Goal: Information Seeking & Learning: Find specific fact

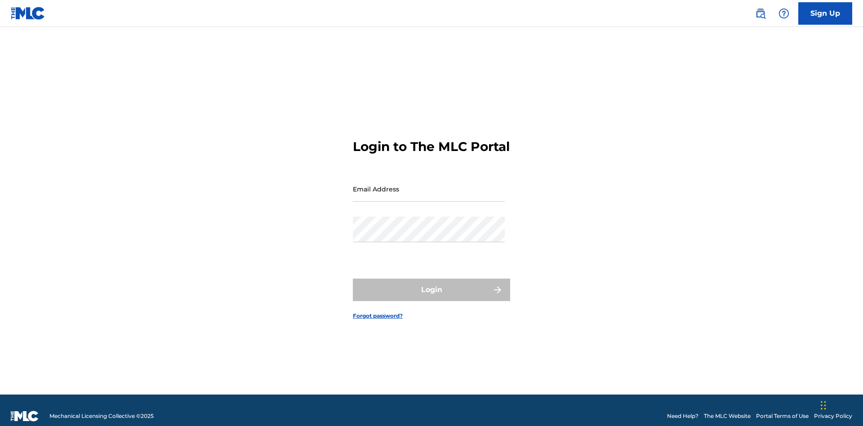
scroll to position [12, 0]
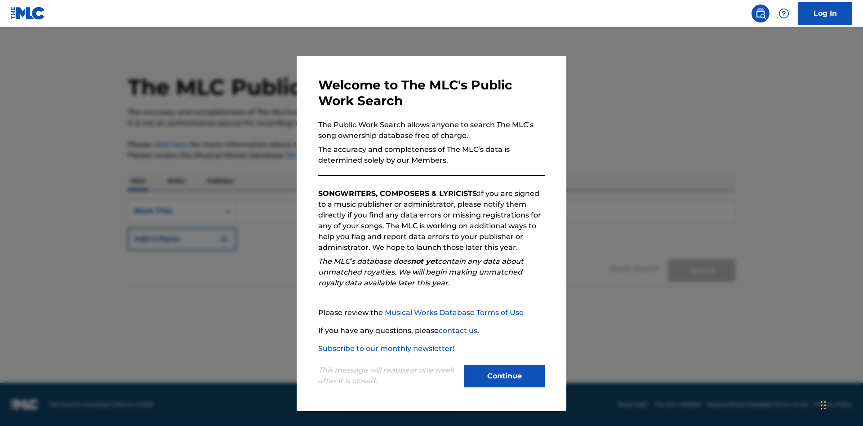
click at [504, 376] on button "Continue" at bounding box center [504, 376] width 81 height 22
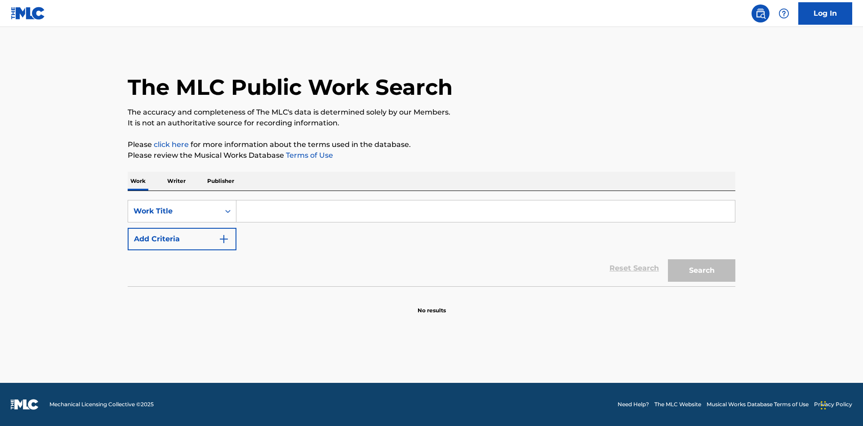
click at [485, 211] on input "Search Form" at bounding box center [485, 211] width 498 height 22
type input "MENEAME"
click at [702, 271] on button "Search" at bounding box center [701, 270] width 67 height 22
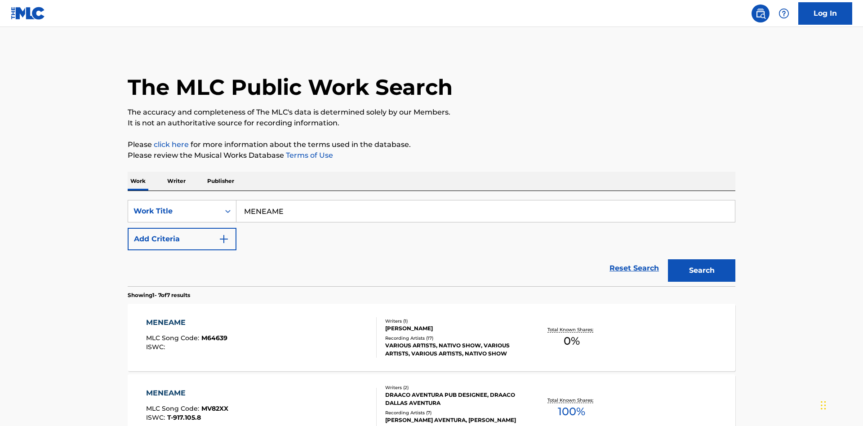
scroll to position [458, 0]
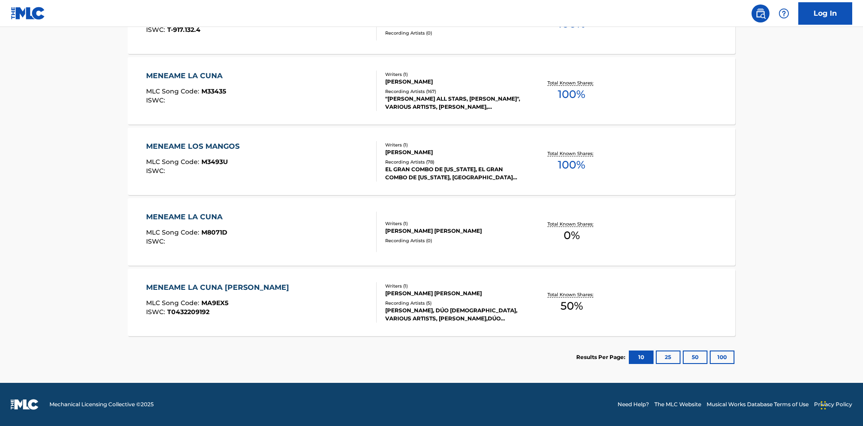
click at [710, 357] on button "100" at bounding box center [722, 357] width 25 height 13
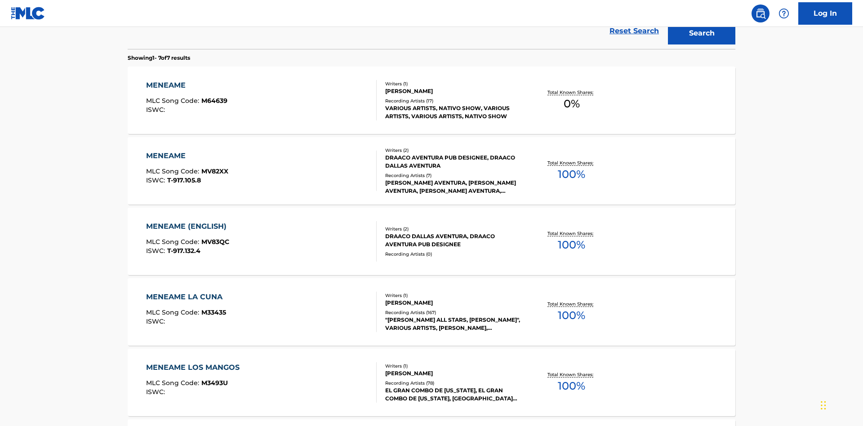
scroll to position [334, 0]
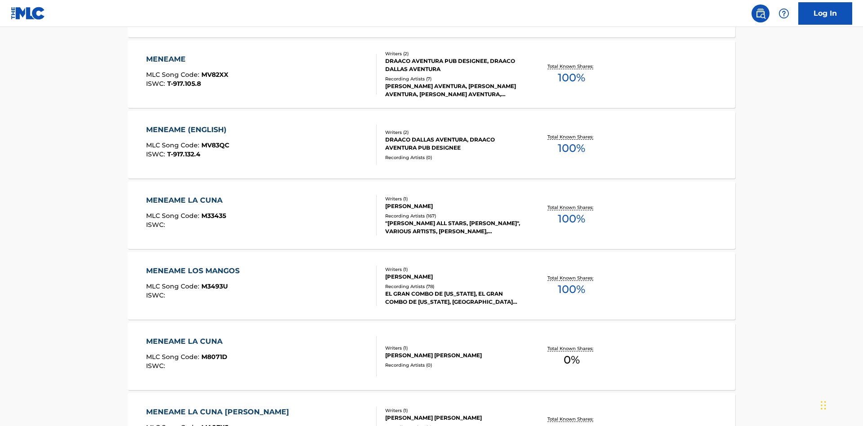
click at [187, 59] on div "MENEAME" at bounding box center [187, 59] width 82 height 11
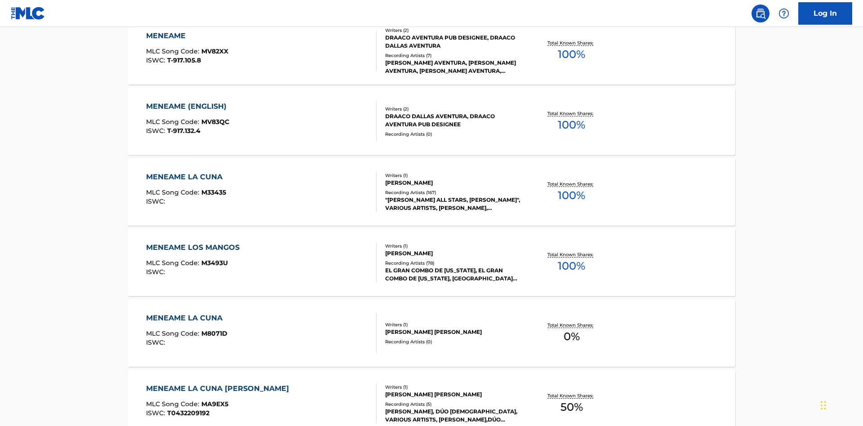
scroll to position [149, 0]
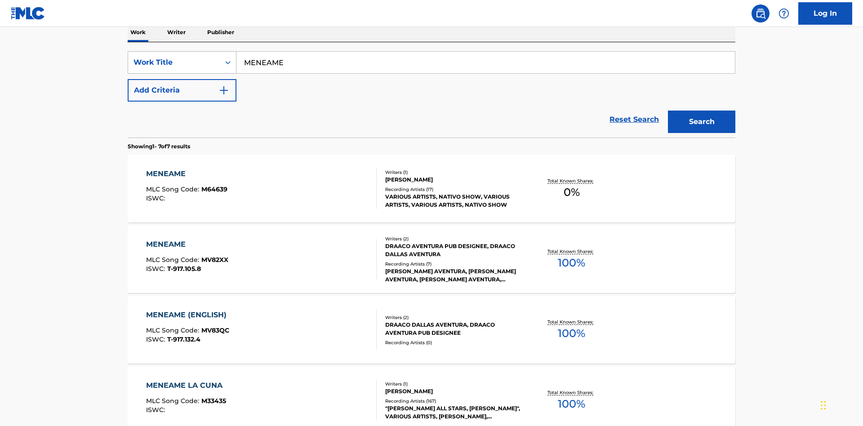
click at [174, 62] on div "Work Title" at bounding box center [173, 62] width 81 height 11
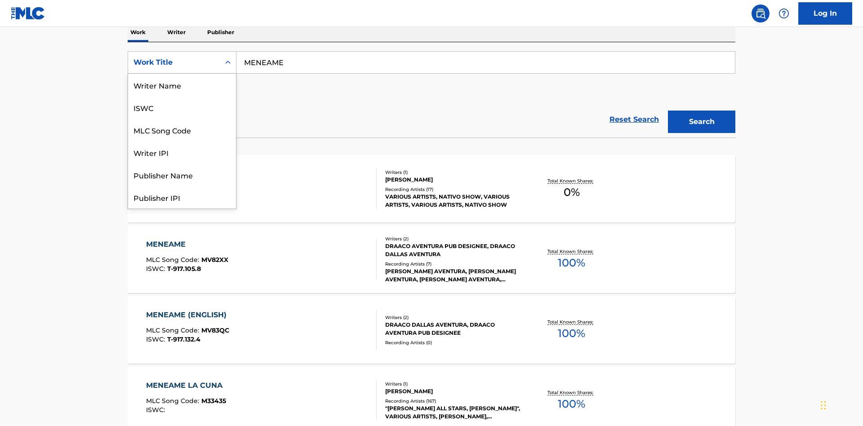
scroll to position [45, 0]
click at [182, 74] on div "ISWC" at bounding box center [182, 62] width 108 height 22
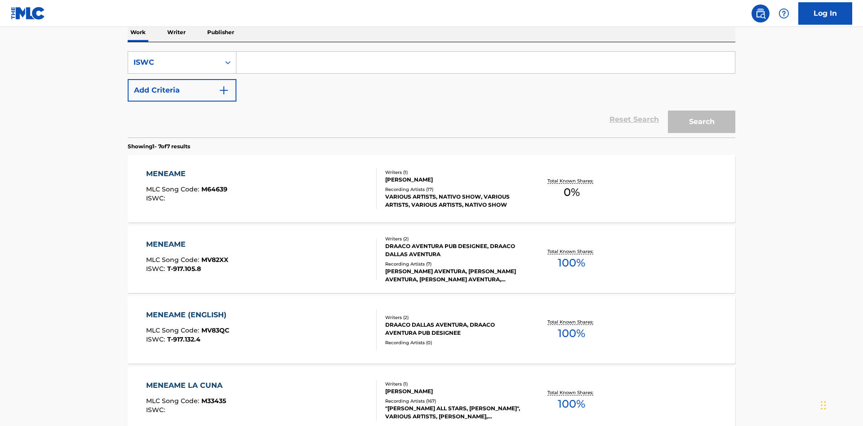
scroll to position [0, 0]
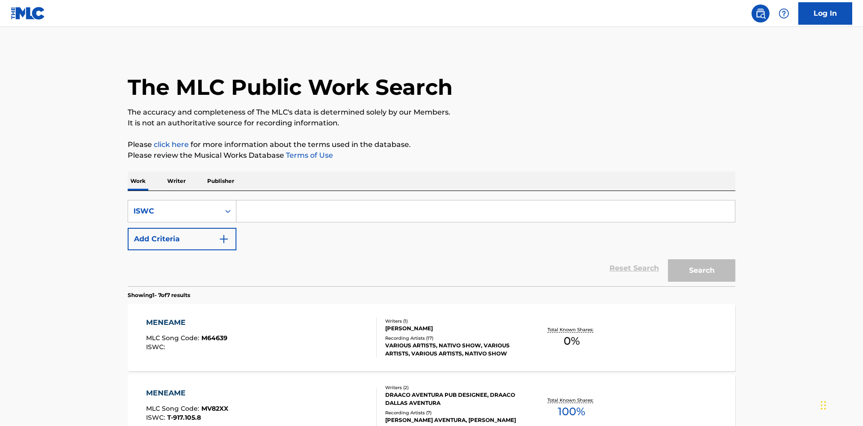
click at [485, 200] on input "Search Form" at bounding box center [485, 211] width 498 height 22
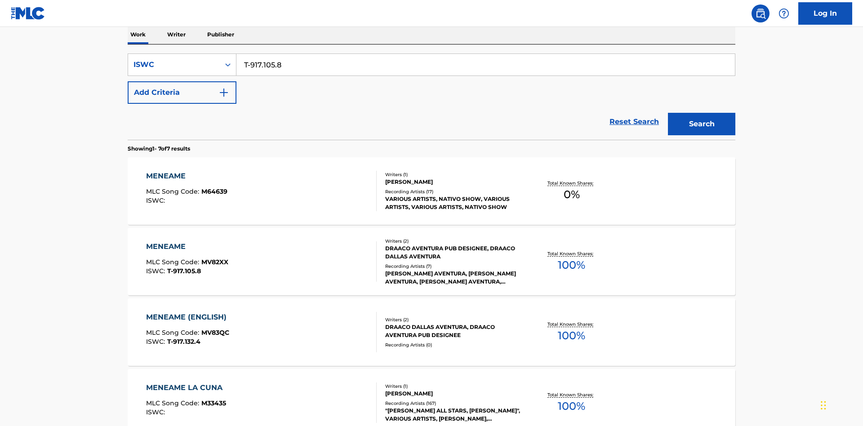
type input "T-917.105.8"
click at [702, 113] on button "Search" at bounding box center [701, 124] width 67 height 22
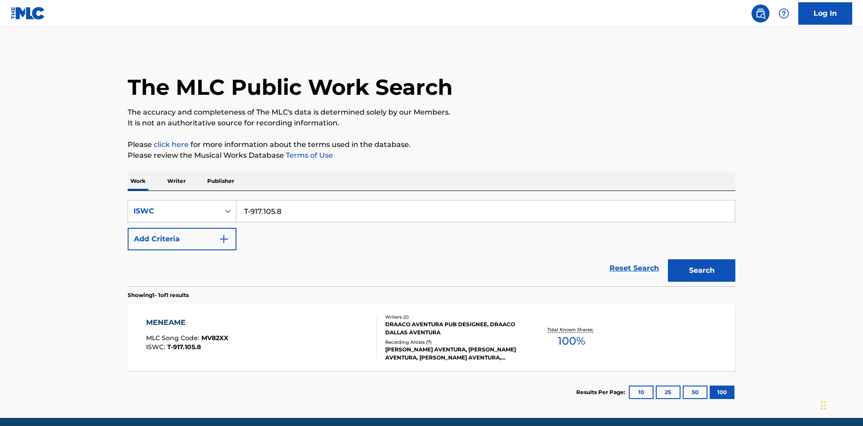
scroll to position [35, 0]
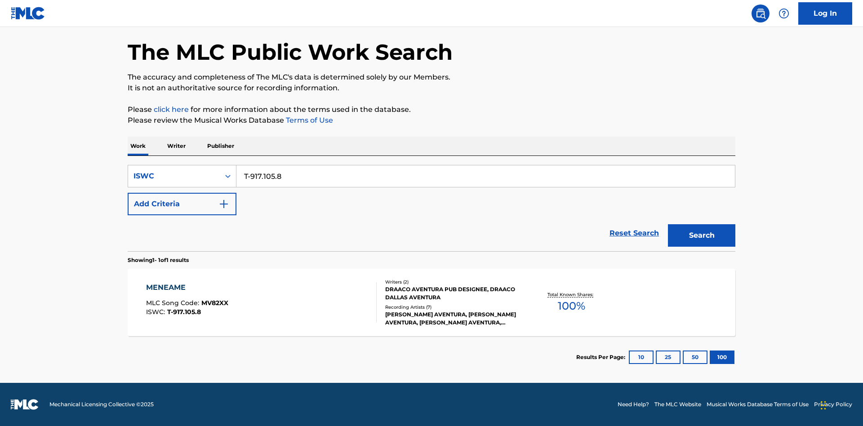
click at [187, 288] on div "MENEAME" at bounding box center [187, 287] width 82 height 11
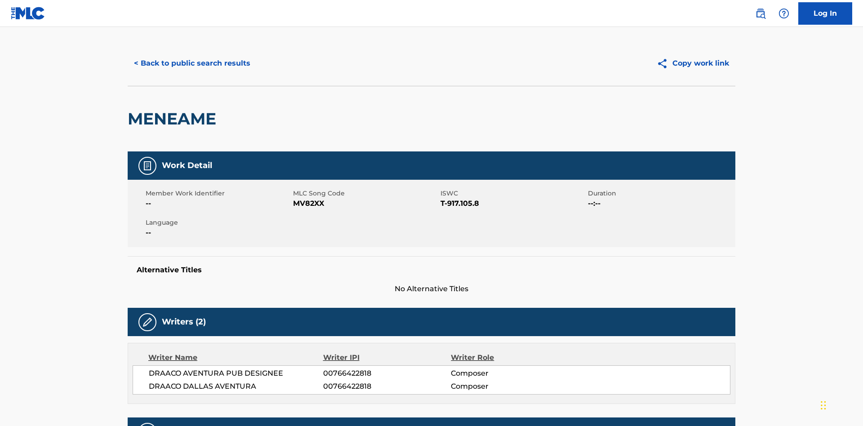
click at [191, 65] on button "< Back to public search results" at bounding box center [192, 63] width 129 height 22
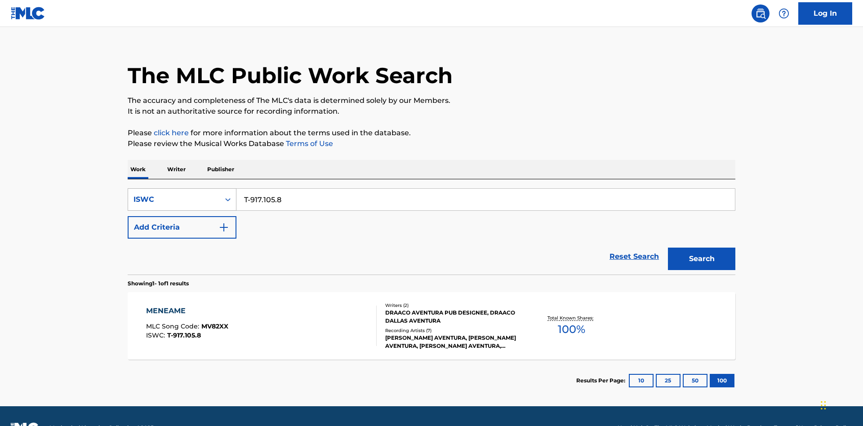
click at [174, 194] on div "ISWC" at bounding box center [173, 199] width 81 height 11
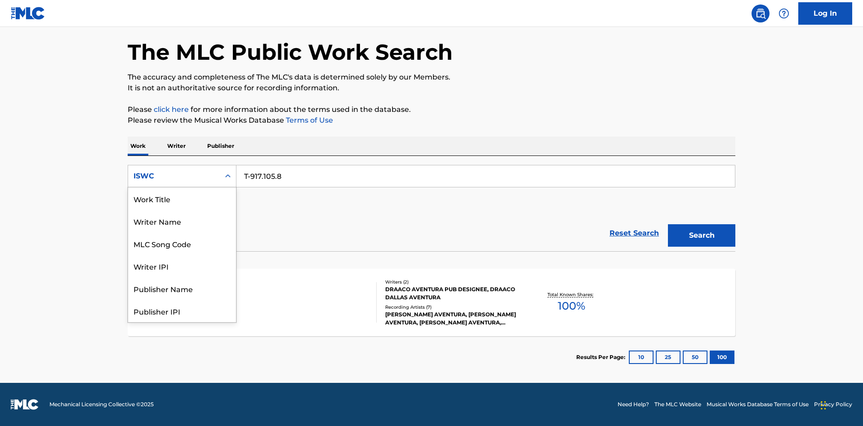
scroll to position [45, 0]
click at [182, 199] on div "MLC Song Code" at bounding box center [182, 198] width 108 height 22
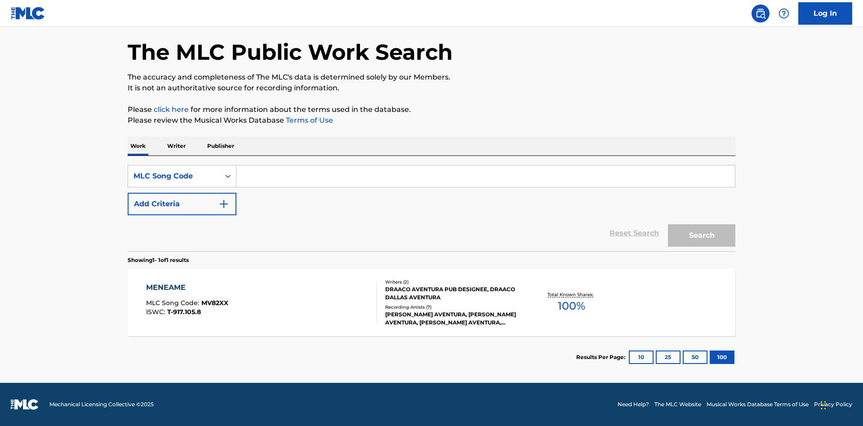
click at [485, 176] on input "Search Form" at bounding box center [485, 176] width 498 height 22
type input "MV82XX"
click at [702, 236] on button "Search" at bounding box center [701, 235] width 67 height 22
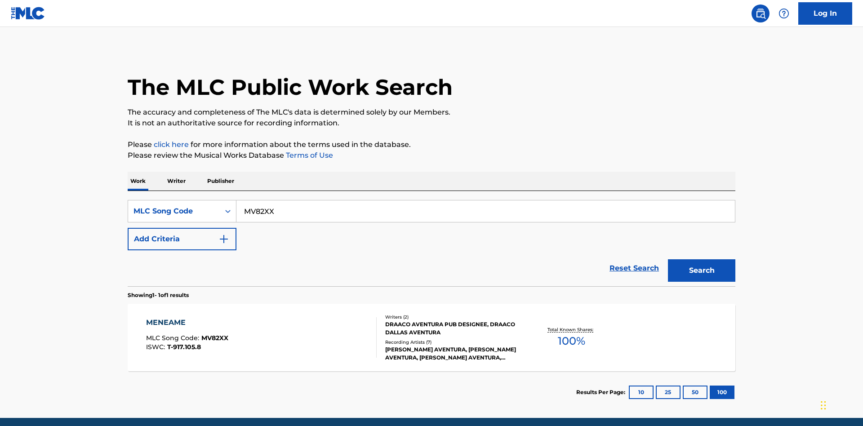
scroll to position [35, 0]
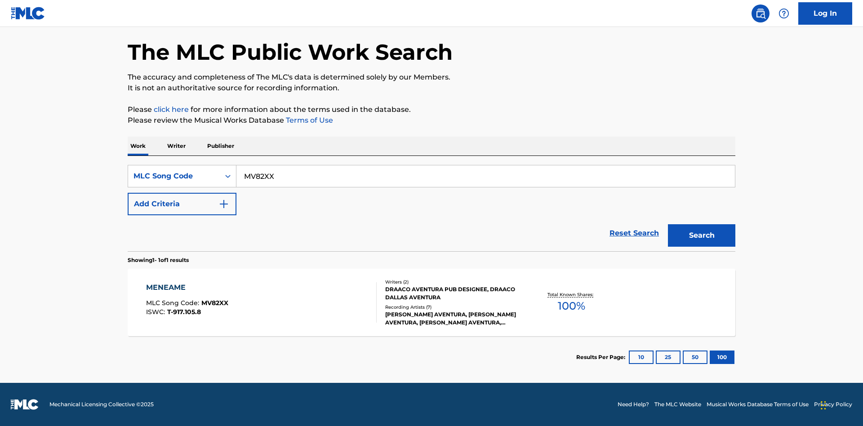
click at [187, 288] on div "MENEAME" at bounding box center [187, 287] width 82 height 11
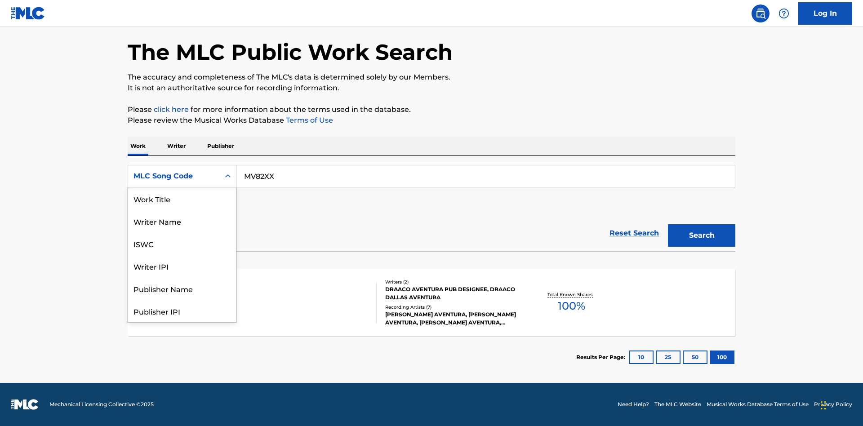
scroll to position [45, 0]
click at [182, 187] on div "Writer Name" at bounding box center [182, 176] width 108 height 22
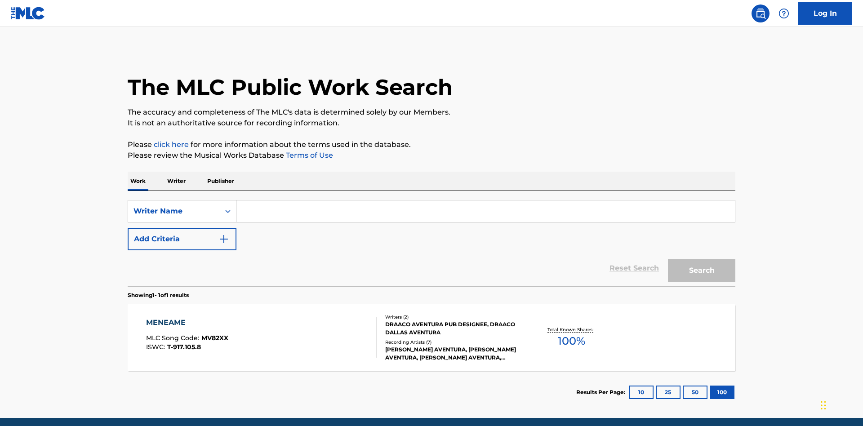
click at [485, 200] on input "Search Form" at bounding box center [485, 211] width 498 height 22
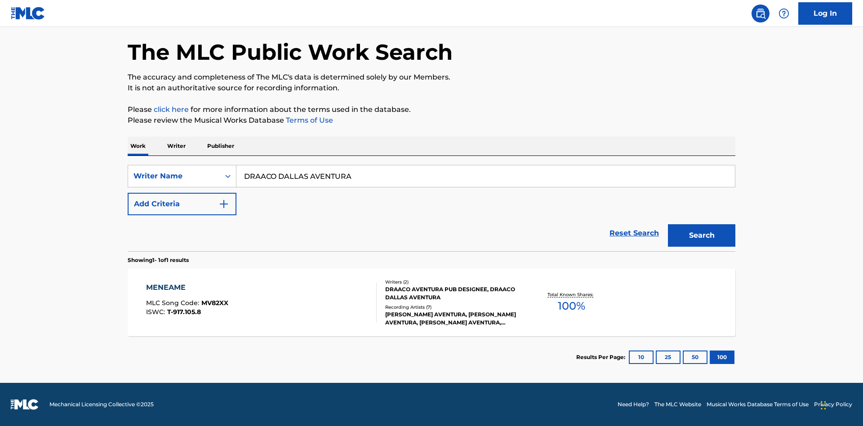
type input "DRAACO DALLAS AVENTURA"
click at [702, 236] on button "Search" at bounding box center [701, 235] width 67 height 22
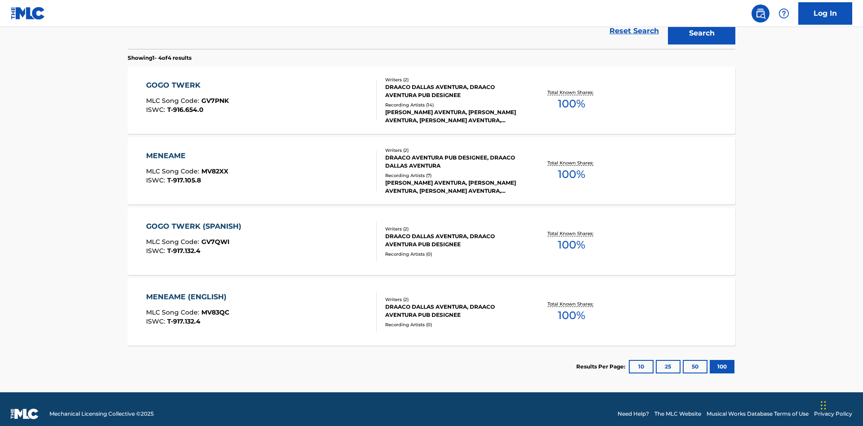
scroll to position [247, 0]
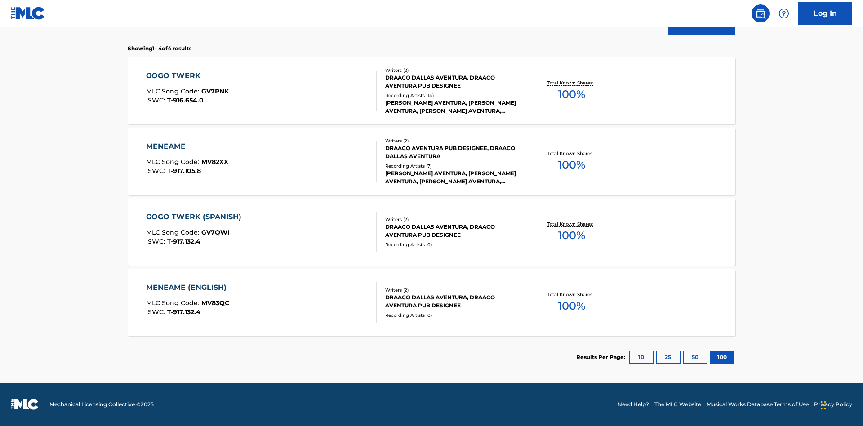
click at [187, 147] on div "MENEAME" at bounding box center [187, 146] width 82 height 11
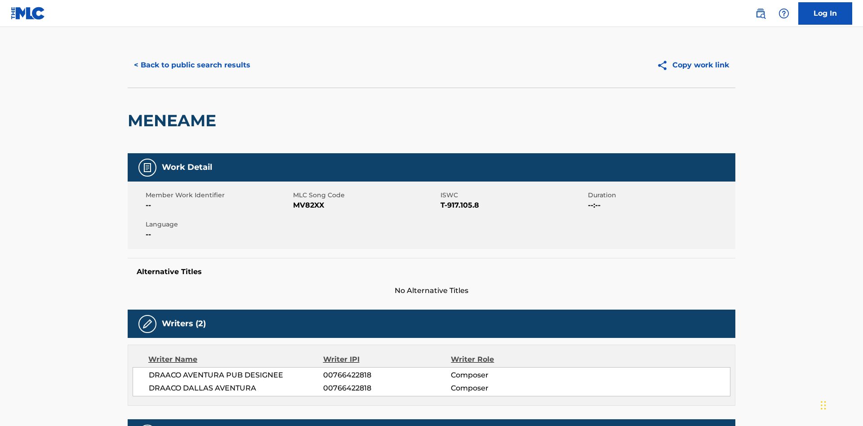
click at [191, 65] on button "< Back to public search results" at bounding box center [192, 65] width 129 height 22
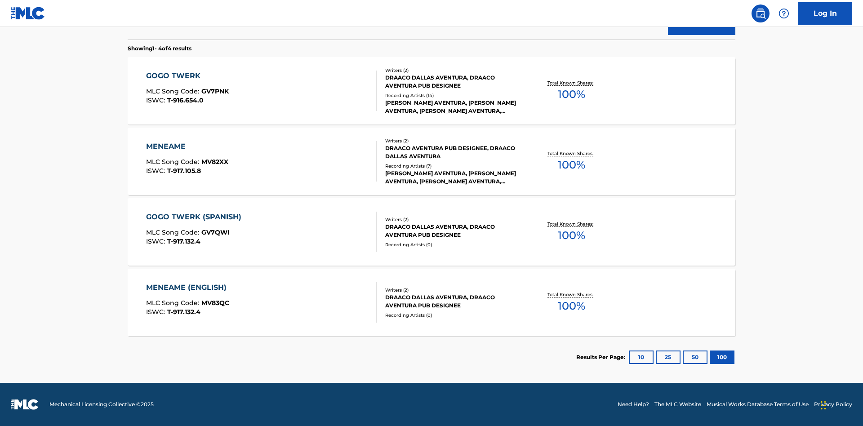
scroll to position [149, 0]
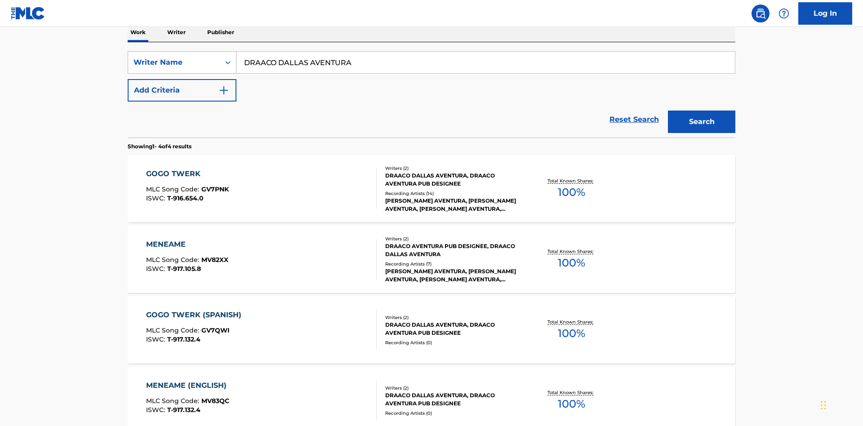
click at [174, 62] on div "Writer Name" at bounding box center [173, 62] width 81 height 11
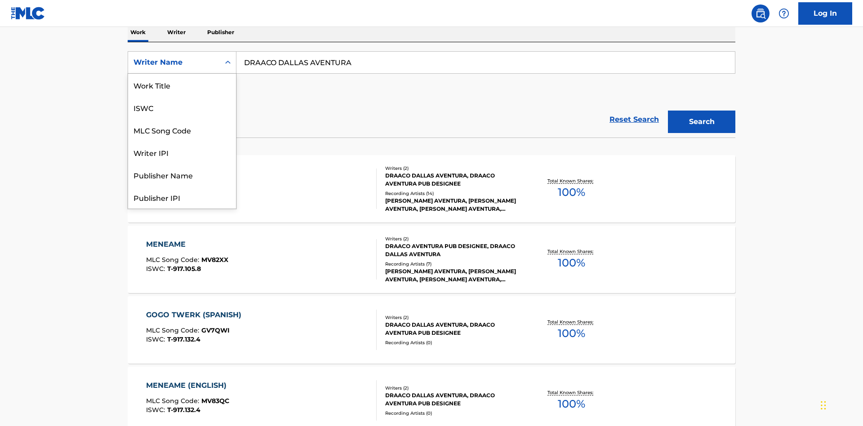
scroll to position [45, 0]
click at [182, 107] on div "Writer IPI" at bounding box center [182, 107] width 108 height 22
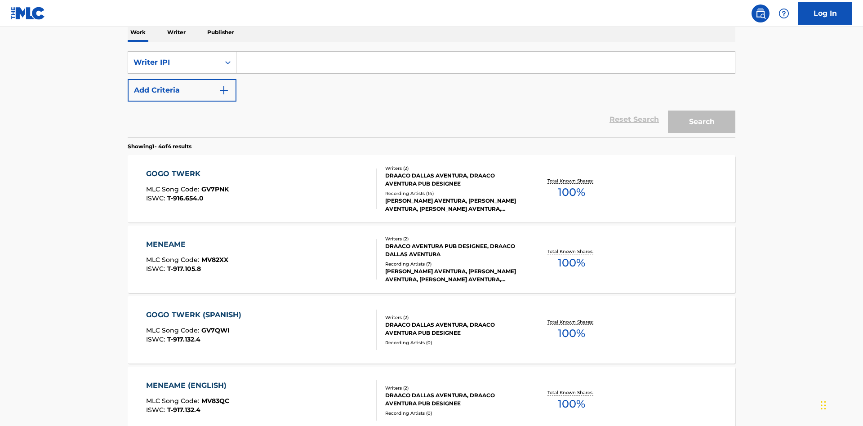
click at [485, 65] on input "Search Form" at bounding box center [485, 63] width 498 height 22
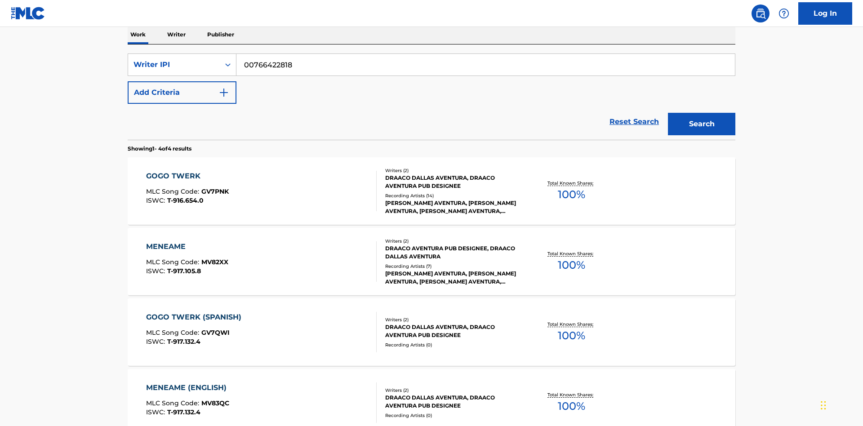
type input "00766422818"
click at [702, 113] on button "Search" at bounding box center [701, 124] width 67 height 22
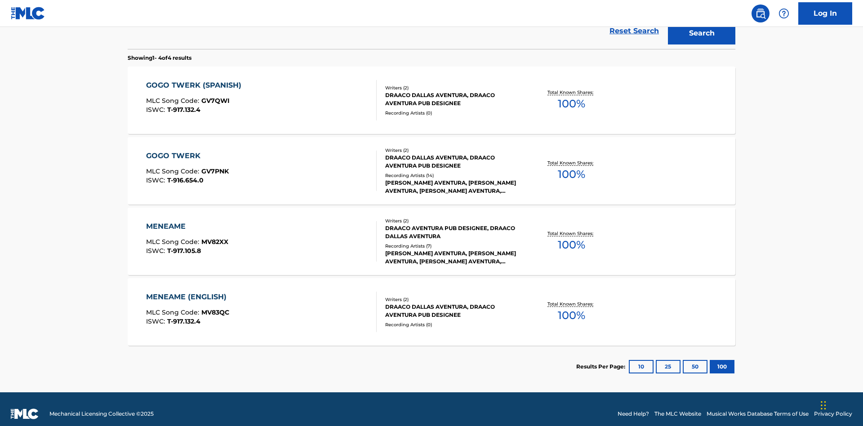
scroll to position [247, 0]
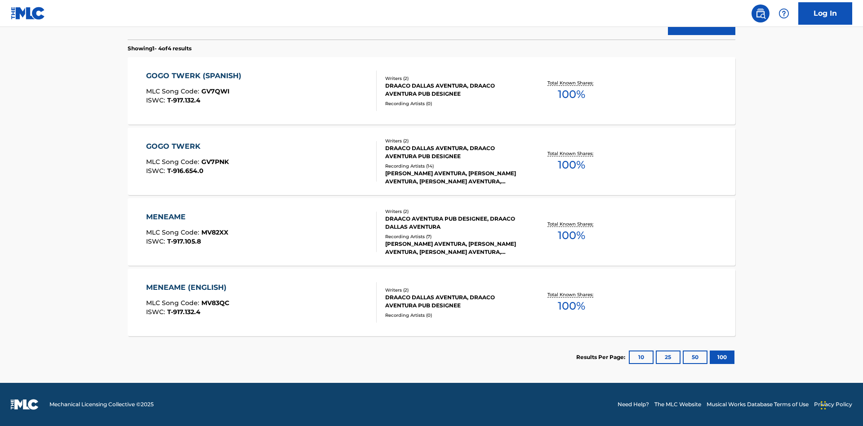
click at [187, 217] on div "MENEAME" at bounding box center [187, 217] width 82 height 11
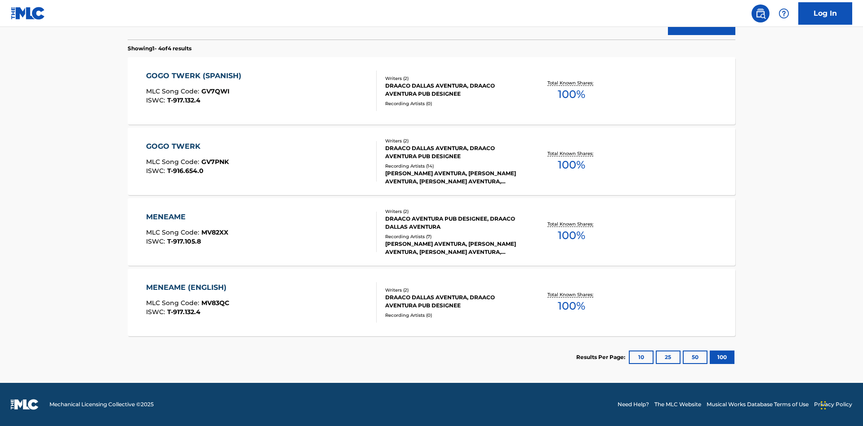
scroll to position [74, 0]
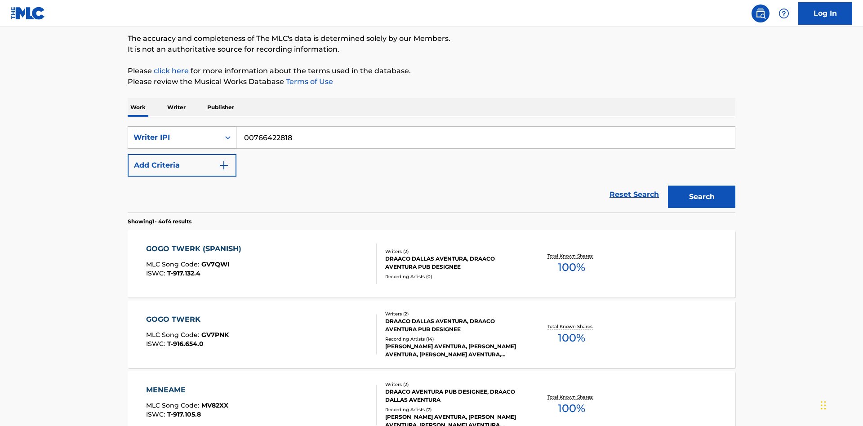
click at [174, 138] on div "Writer IPI" at bounding box center [173, 137] width 81 height 11
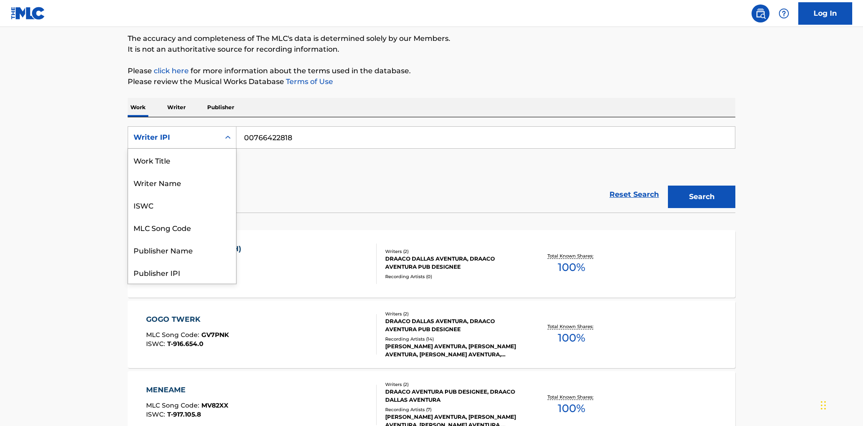
scroll to position [0, 0]
click at [182, 205] on div "Publisher Name" at bounding box center [182, 205] width 108 height 22
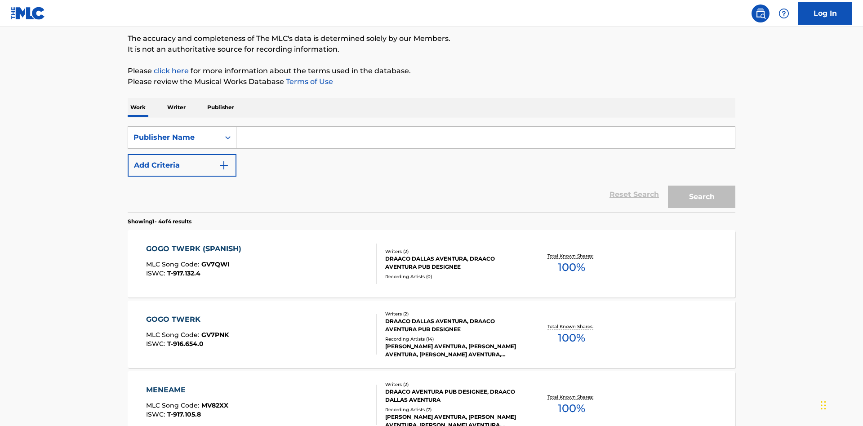
click at [485, 127] on input "Search Form" at bounding box center [485, 138] width 498 height 22
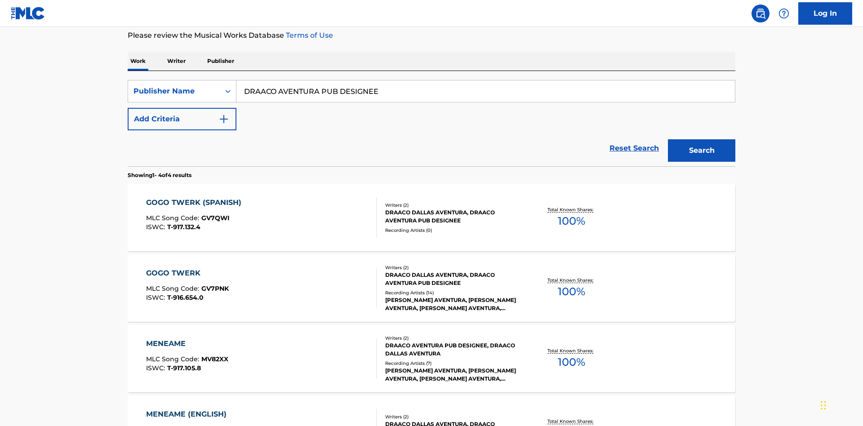
type input "DRAACO AVENTURA PUB DESIGNEE"
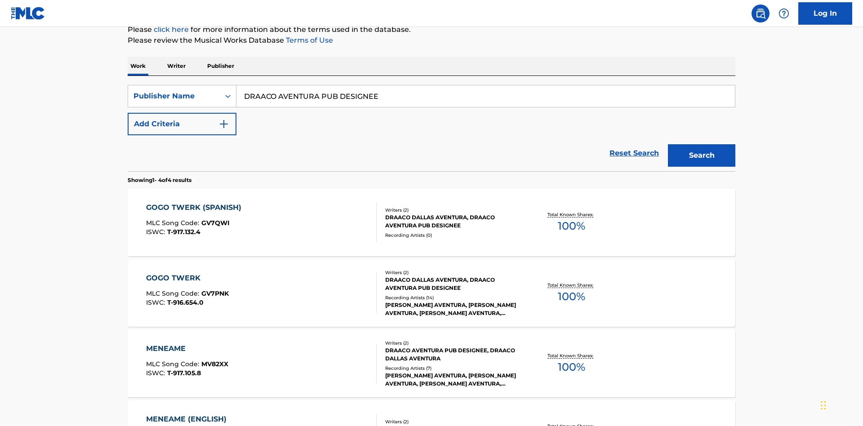
click at [702, 144] on button "Search" at bounding box center [701, 155] width 67 height 22
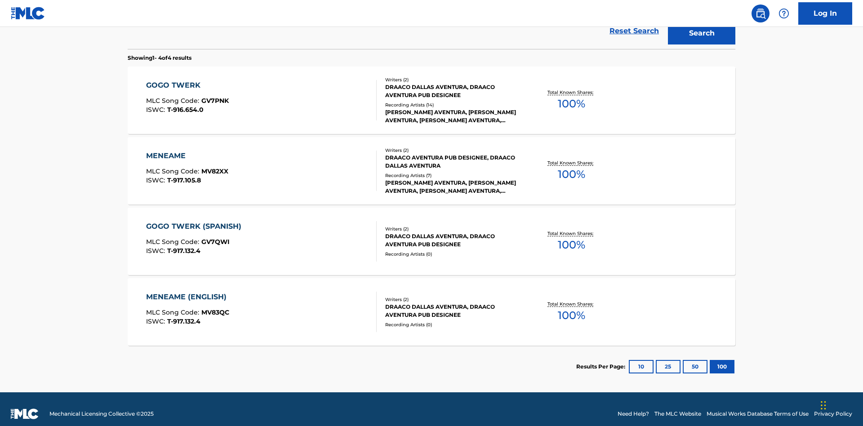
scroll to position [247, 0]
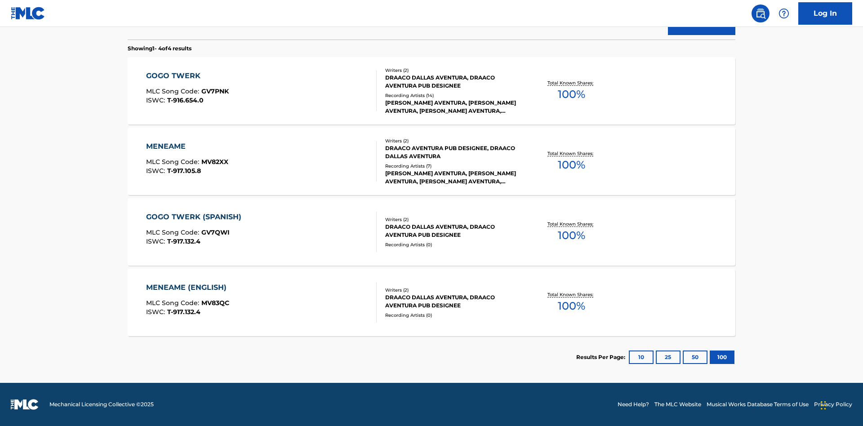
click at [187, 147] on div "MENEAME" at bounding box center [187, 146] width 82 height 11
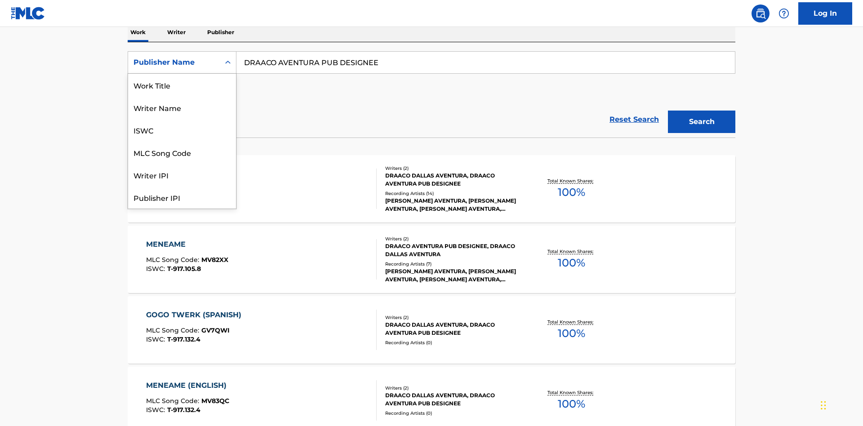
scroll to position [45, 0]
click at [182, 152] on div "Publisher IPI" at bounding box center [182, 152] width 108 height 22
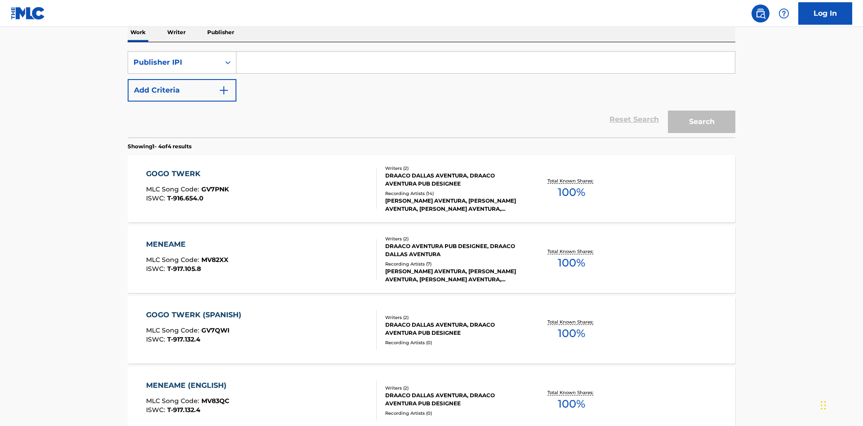
scroll to position [147, 0]
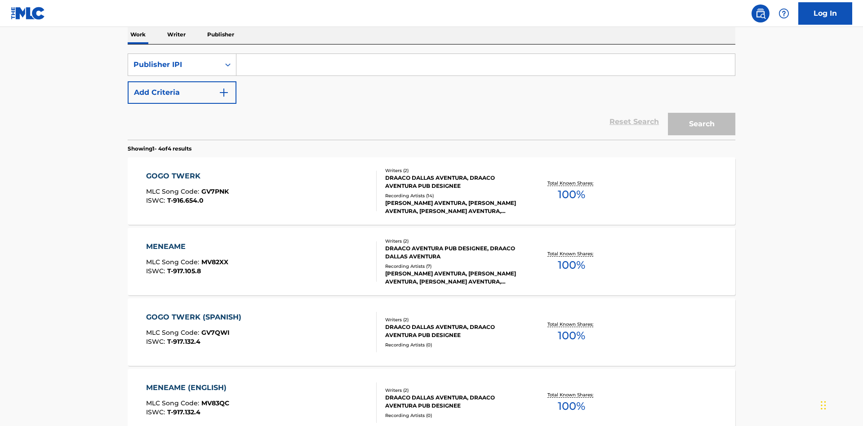
click at [485, 65] on input "Search Form" at bounding box center [485, 65] width 498 height 22
type input "00766422818"
click at [702, 113] on button "Search" at bounding box center [701, 124] width 67 height 22
